Goal: Information Seeking & Learning: Check status

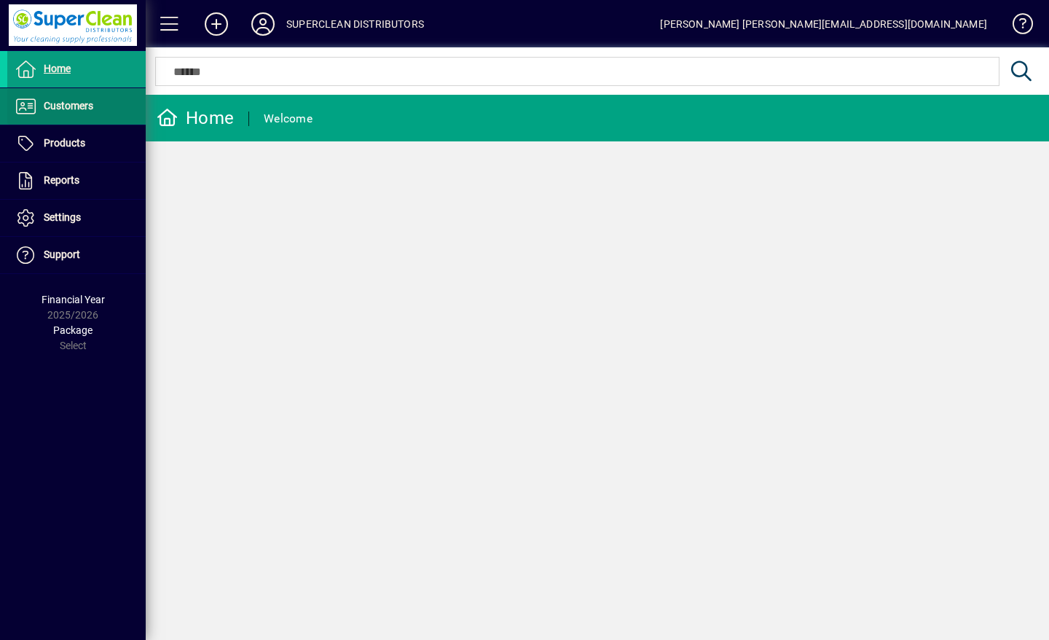
click at [52, 108] on span "Customers" at bounding box center [69, 106] width 50 height 12
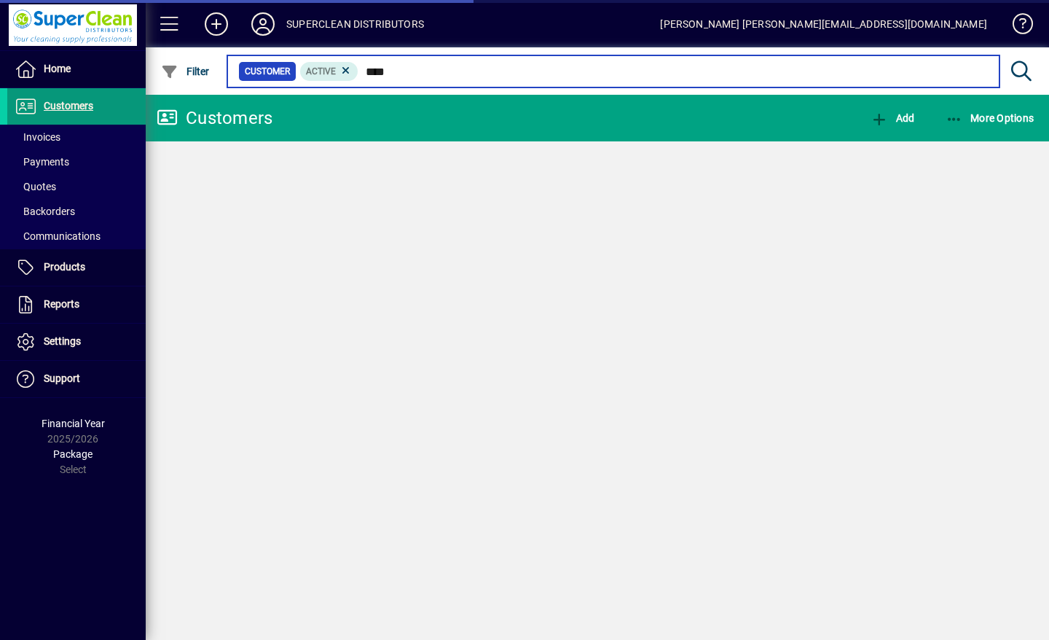
type input "****"
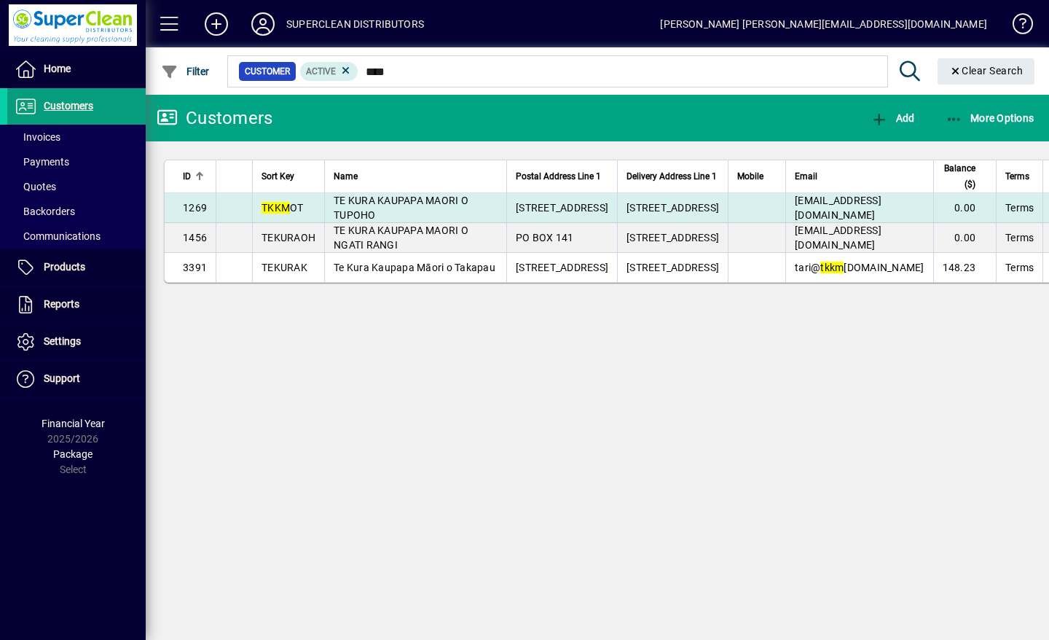
click at [421, 221] on span "TE KURA KAUPAPA MAORI O TUPOHO" at bounding box center [401, 208] width 135 height 26
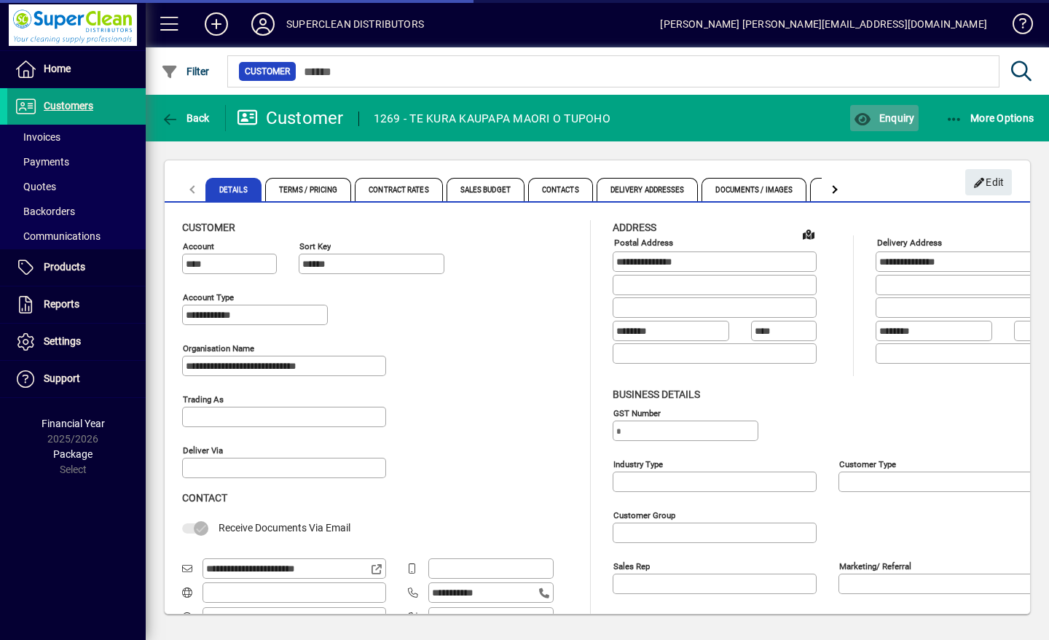
click at [885, 112] on span "Enquiry" at bounding box center [884, 118] width 60 height 12
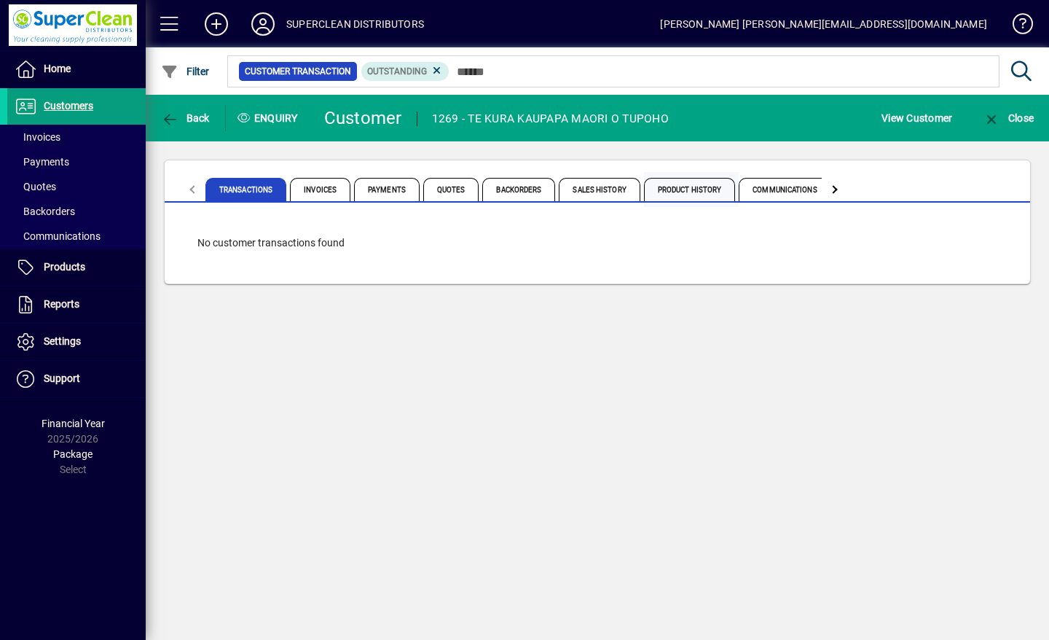
click at [694, 187] on span "Product History" at bounding box center [690, 189] width 92 height 23
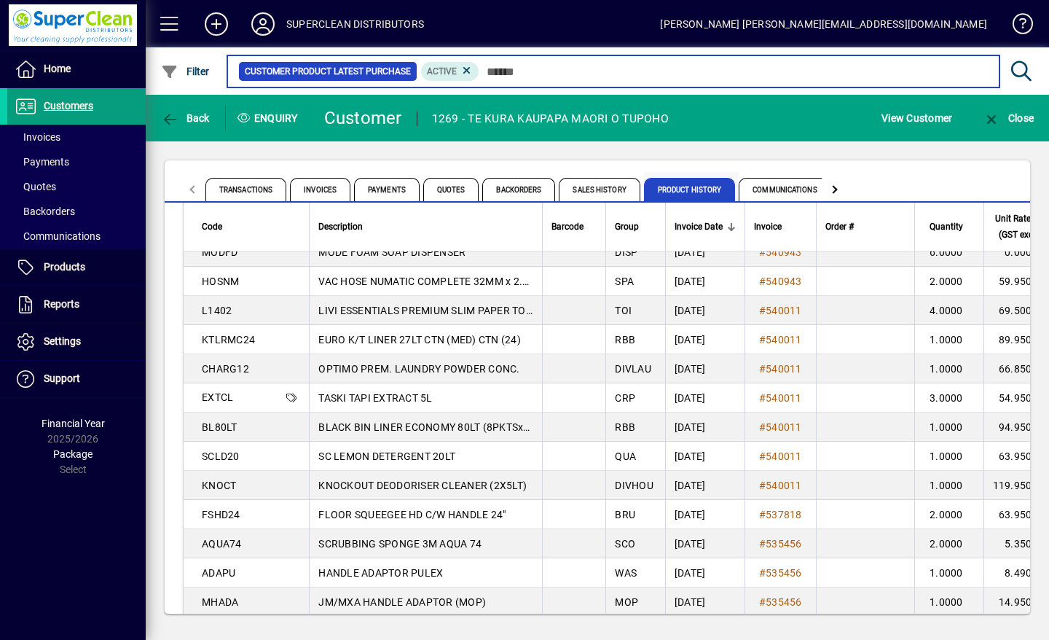
scroll to position [369, 0]
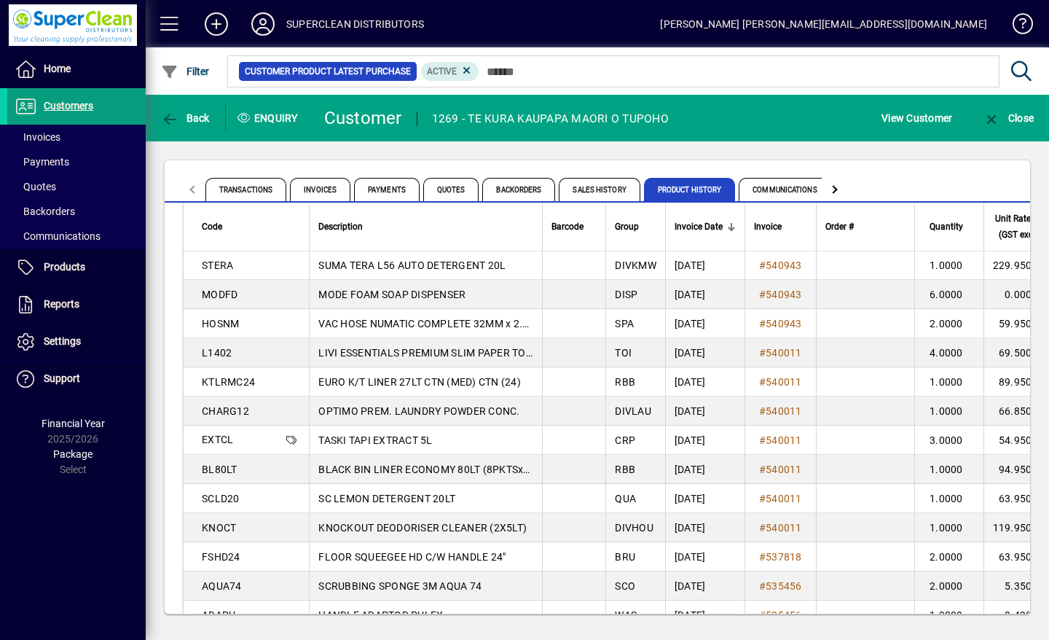
click at [253, 23] on icon at bounding box center [262, 23] width 29 height 23
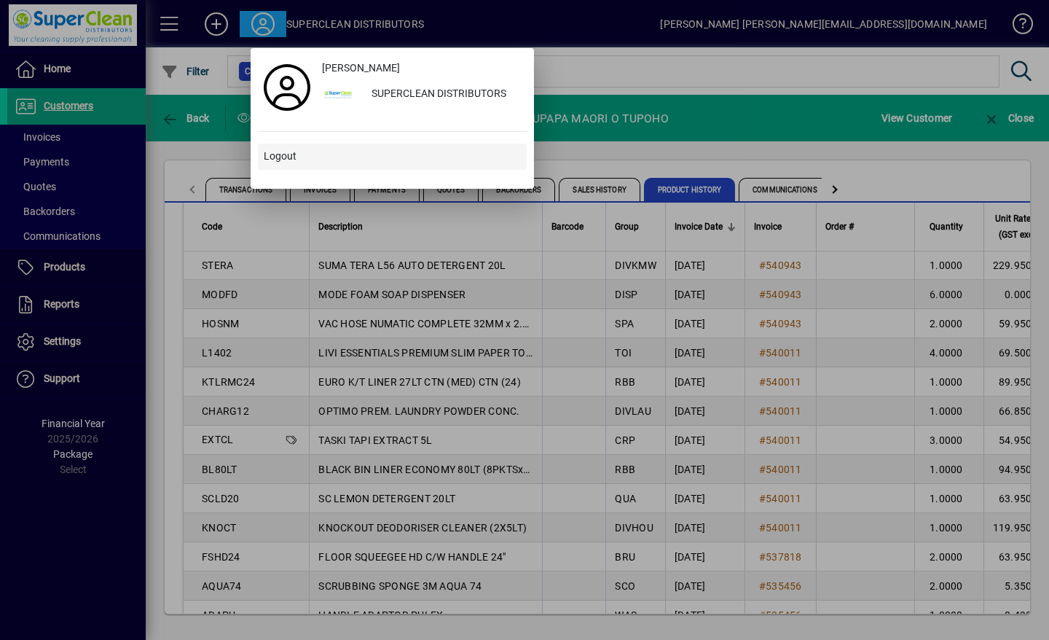
click at [286, 165] on span at bounding box center [392, 156] width 269 height 35
